Goal: Task Accomplishment & Management: Use online tool/utility

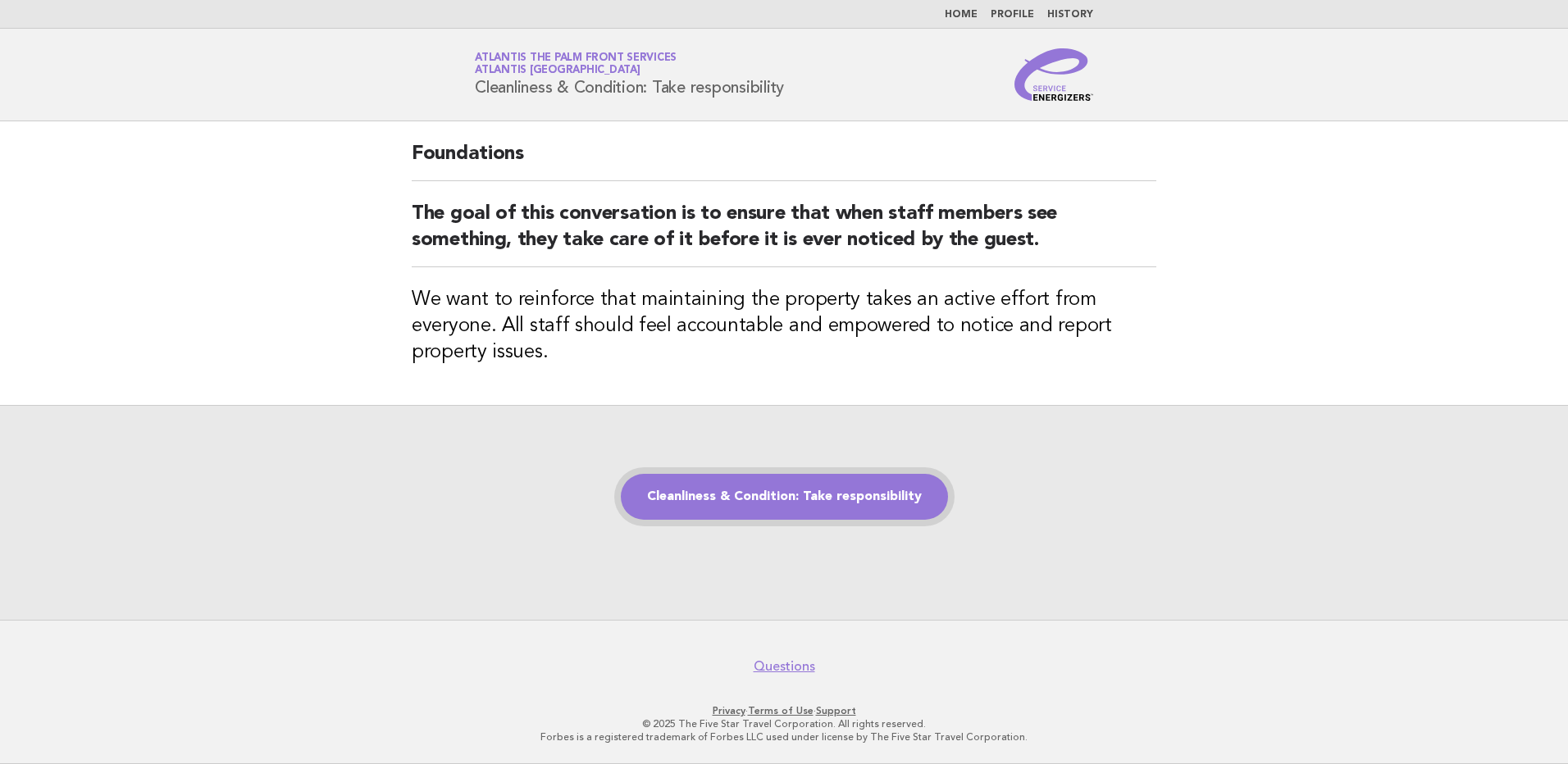
click at [764, 506] on link "Cleanliness & Condition: Take responsibility" at bounding box center [784, 497] width 327 height 46
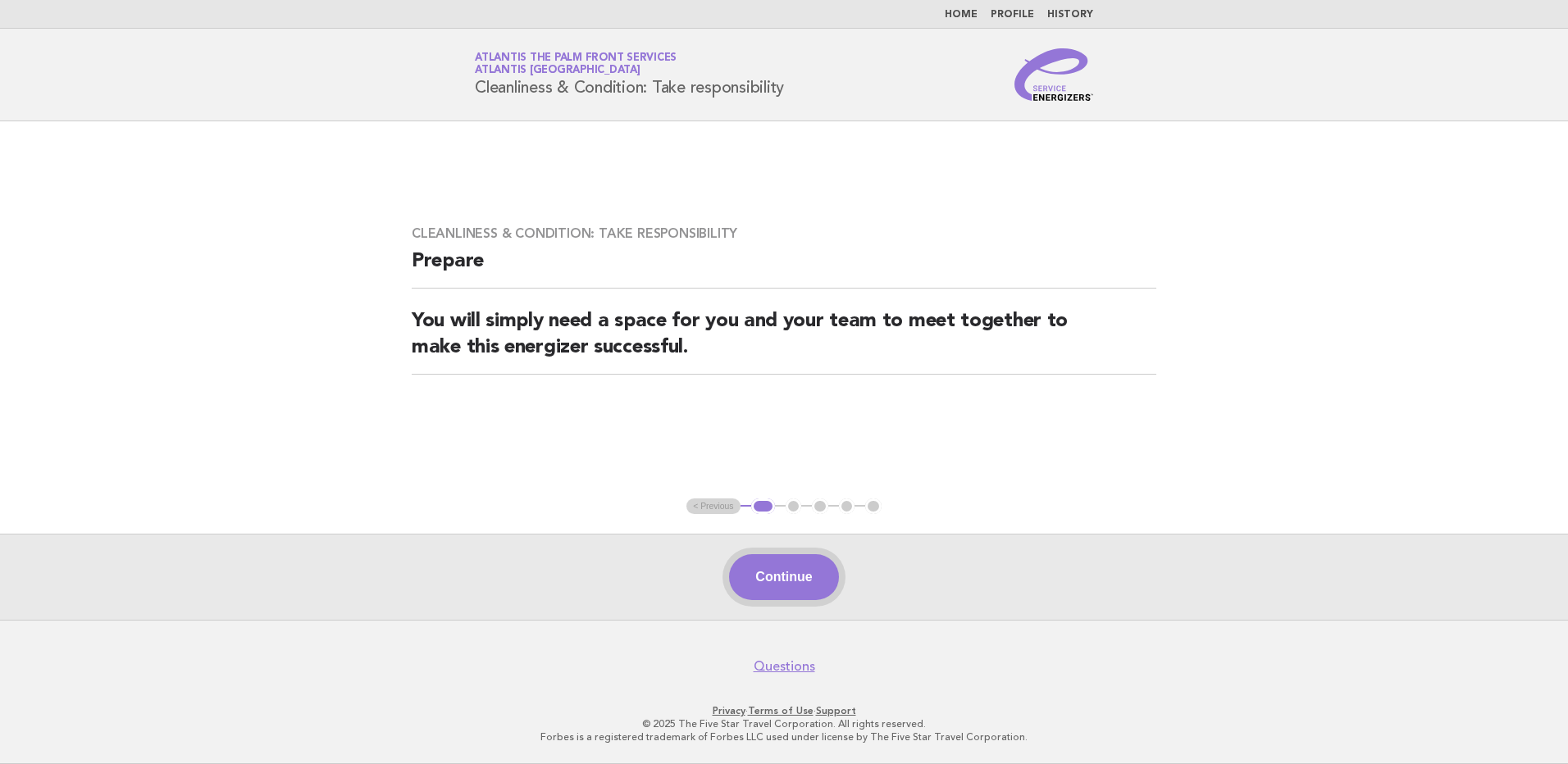
click at [774, 580] on button "Continue" at bounding box center [783, 577] width 109 height 46
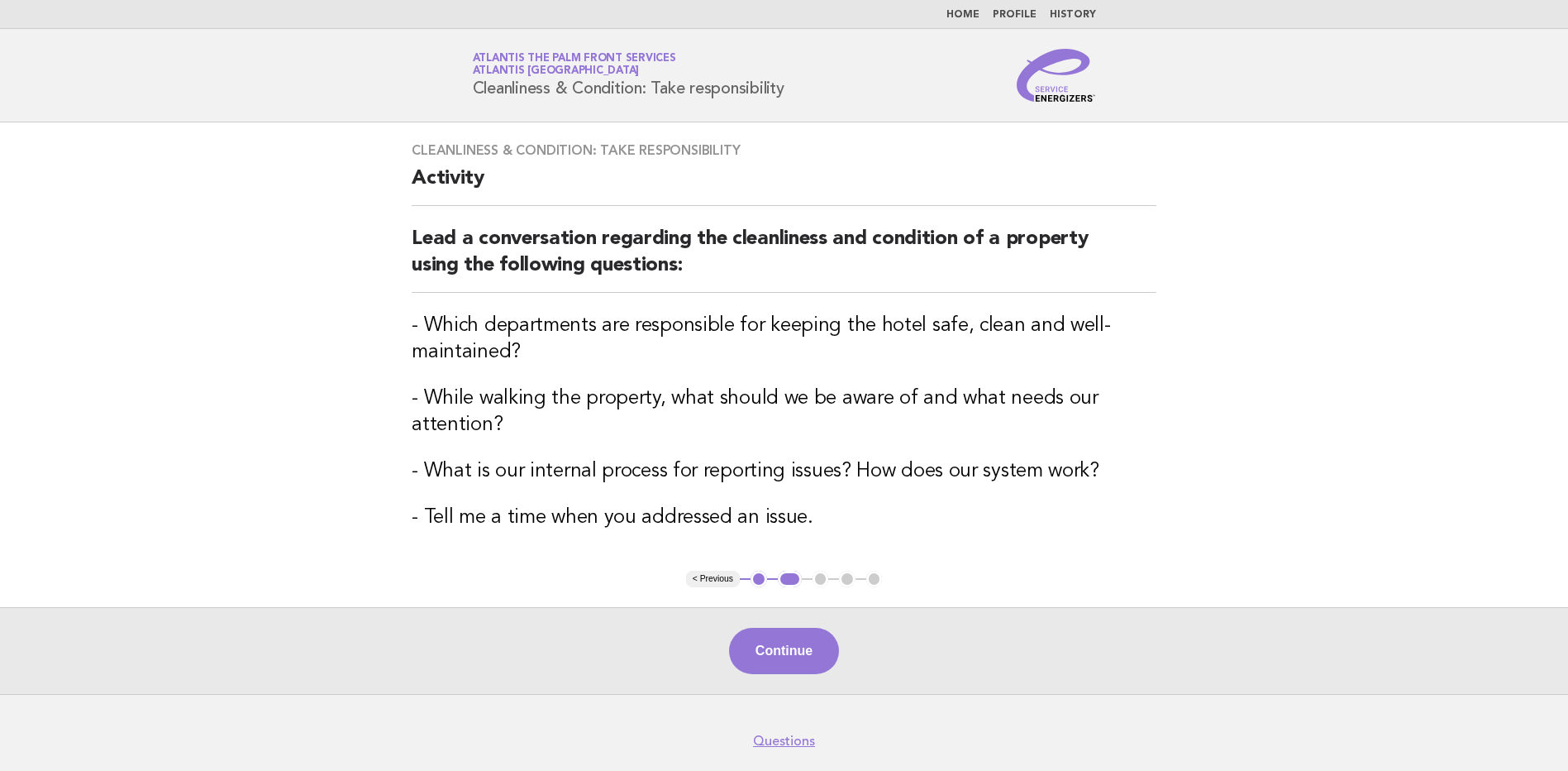
click at [797, 682] on div "Continue" at bounding box center [784, 650] width 1568 height 87
click at [803, 656] on button "Continue" at bounding box center [784, 651] width 110 height 46
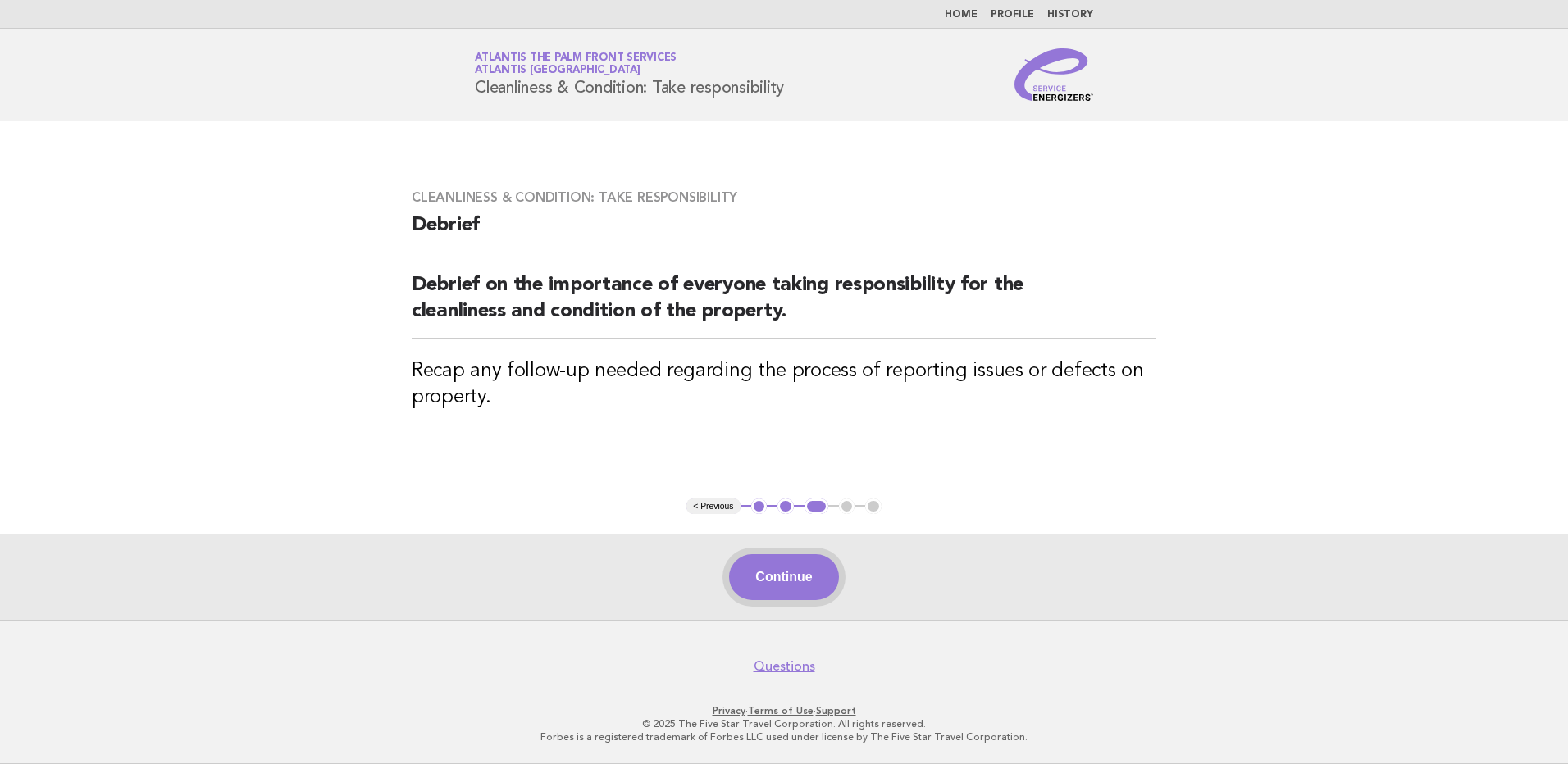
click at [791, 582] on button "Continue" at bounding box center [783, 577] width 109 height 46
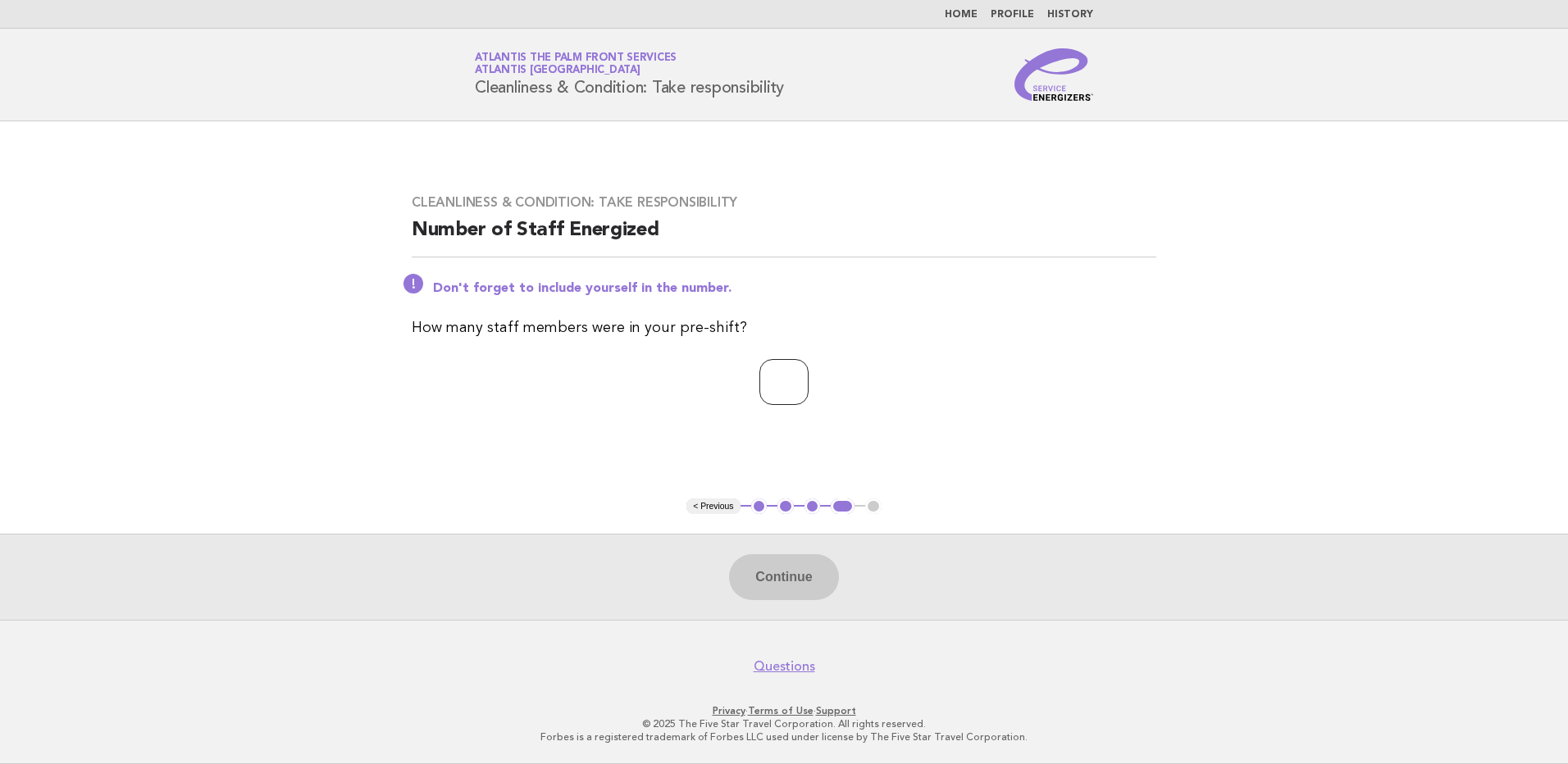
drag, startPoint x: 759, startPoint y: 391, endPoint x: 770, endPoint y: 391, distance: 11.0
click at [759, 391] on input "number" at bounding box center [784, 382] width 49 height 46
type input "*"
click at [767, 583] on button "Continue" at bounding box center [783, 577] width 109 height 46
